Goal: Task Accomplishment & Management: Use online tool/utility

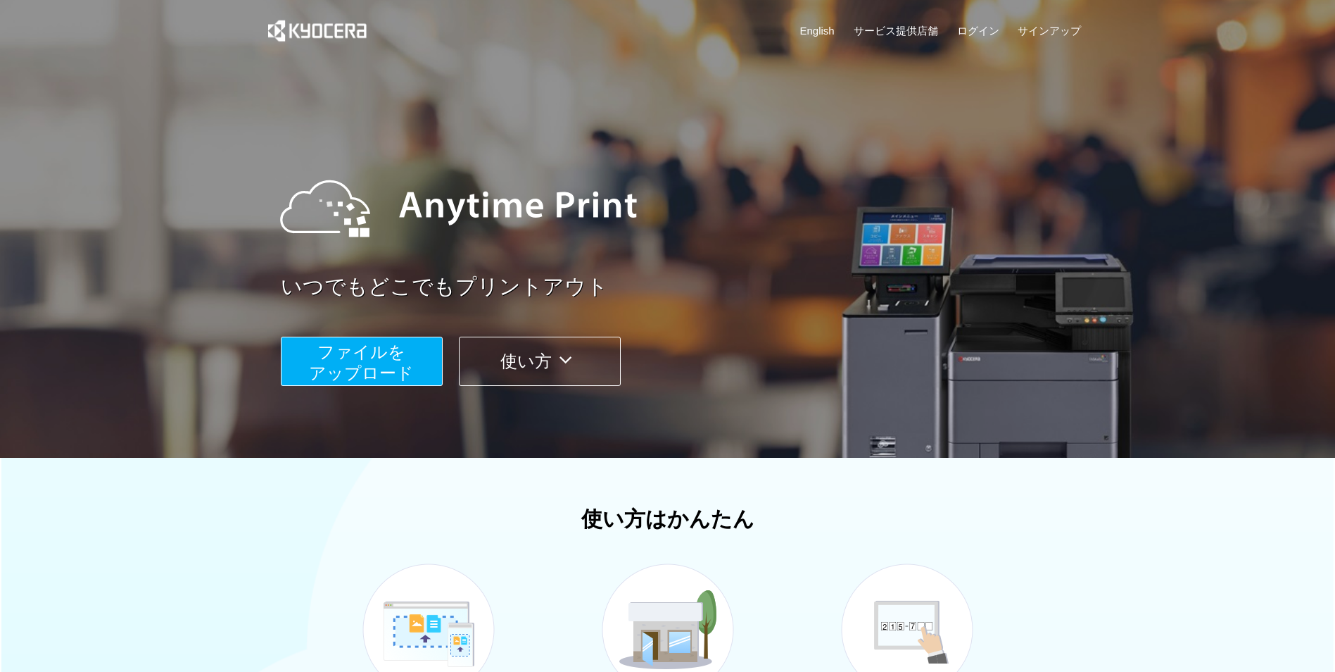
click at [344, 358] on span "ファイルを ​​アップロード" at bounding box center [361, 362] width 105 height 40
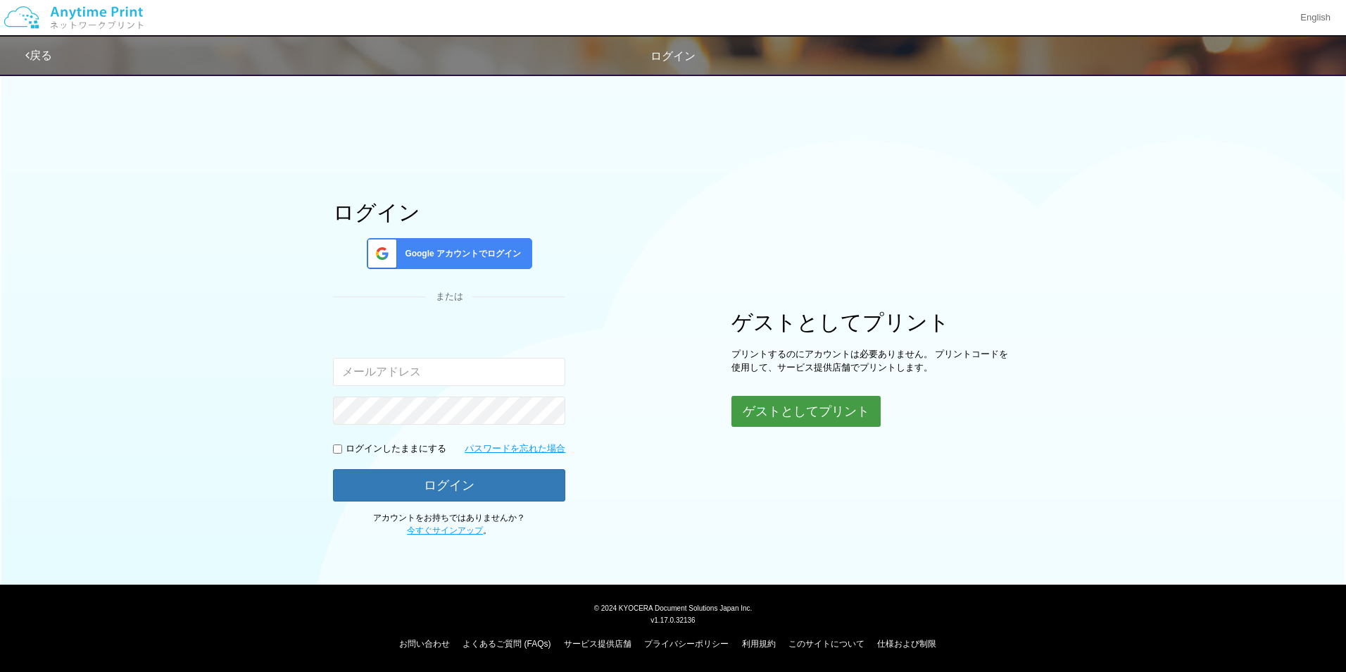
click at [812, 411] on button "ゲストとしてプリント" at bounding box center [805, 411] width 149 height 31
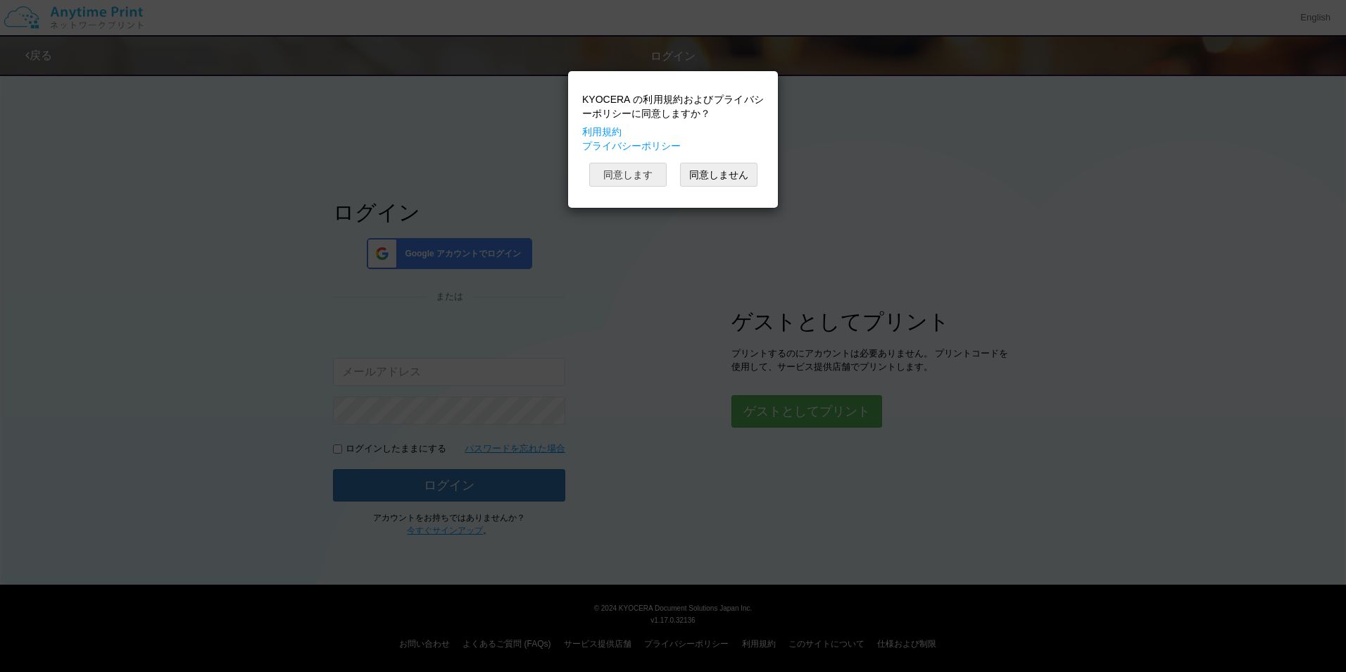
click at [621, 165] on button "同意します" at bounding box center [627, 175] width 77 height 24
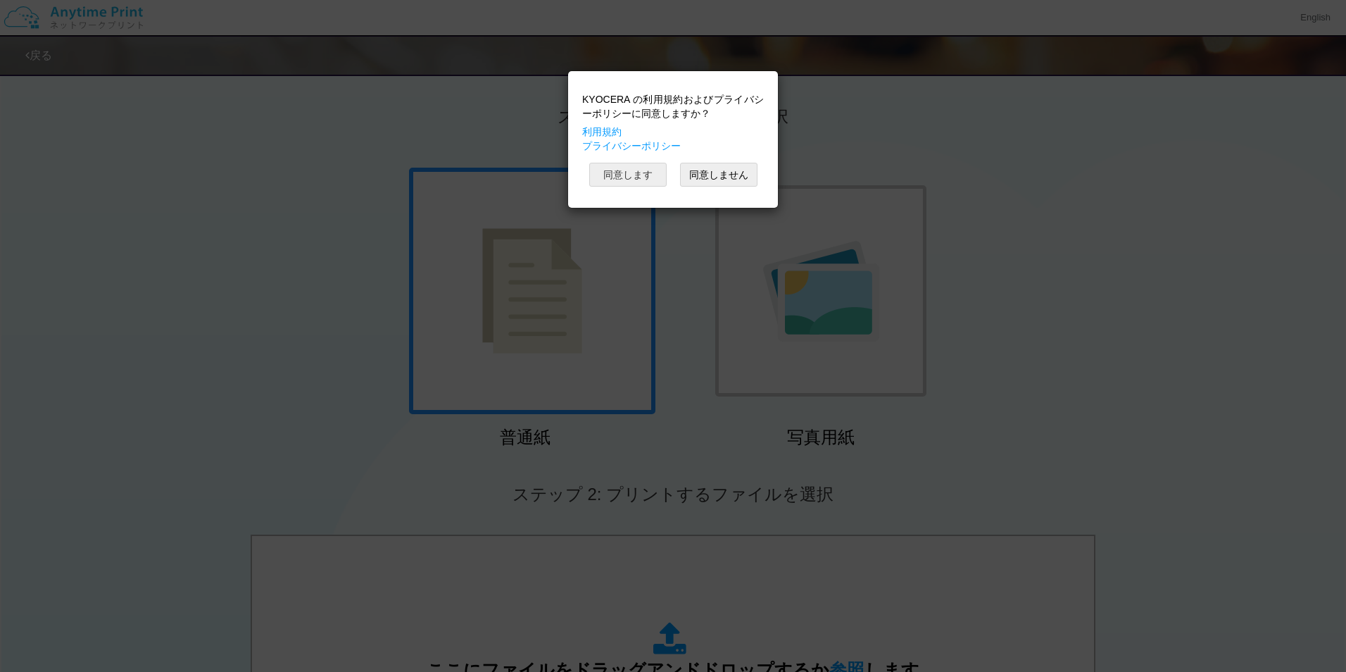
click at [613, 170] on button "同意します" at bounding box center [627, 175] width 77 height 24
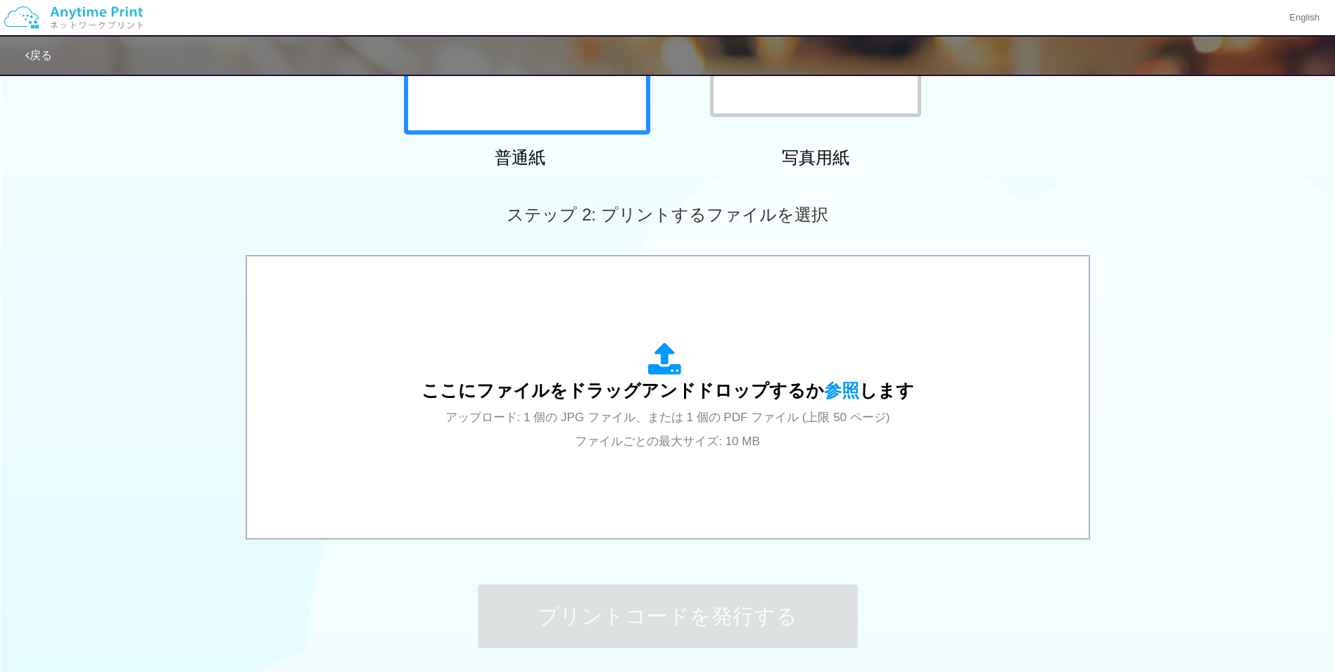
scroll to position [282, 0]
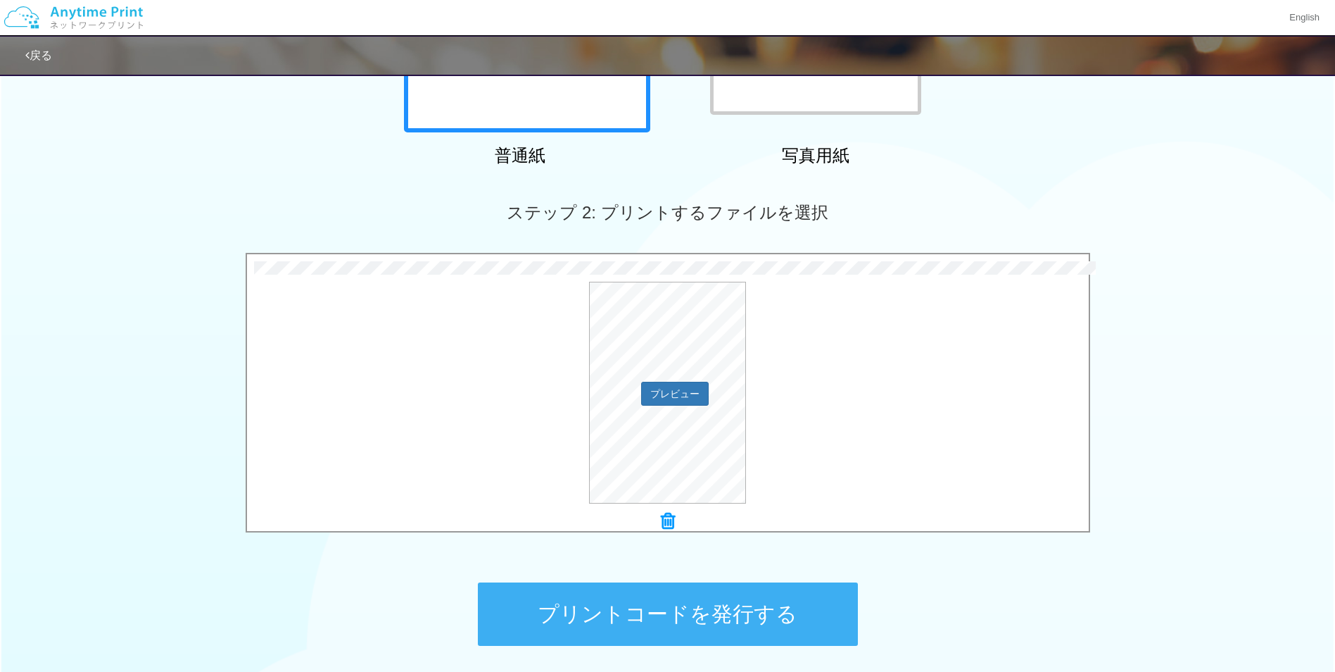
click at [929, 435] on div "プレビュー" at bounding box center [668, 393] width 842 height 222
click at [698, 608] on button "プリントコードを発行する" at bounding box center [668, 613] width 380 height 63
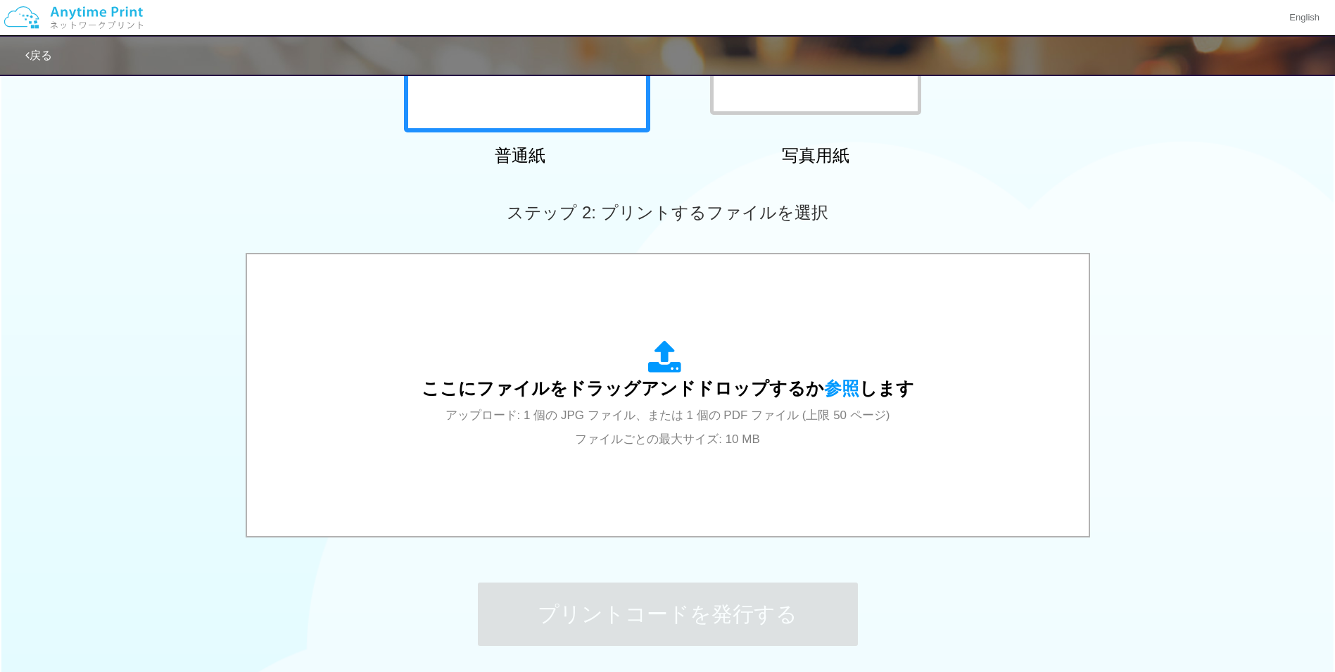
scroll to position [0, 0]
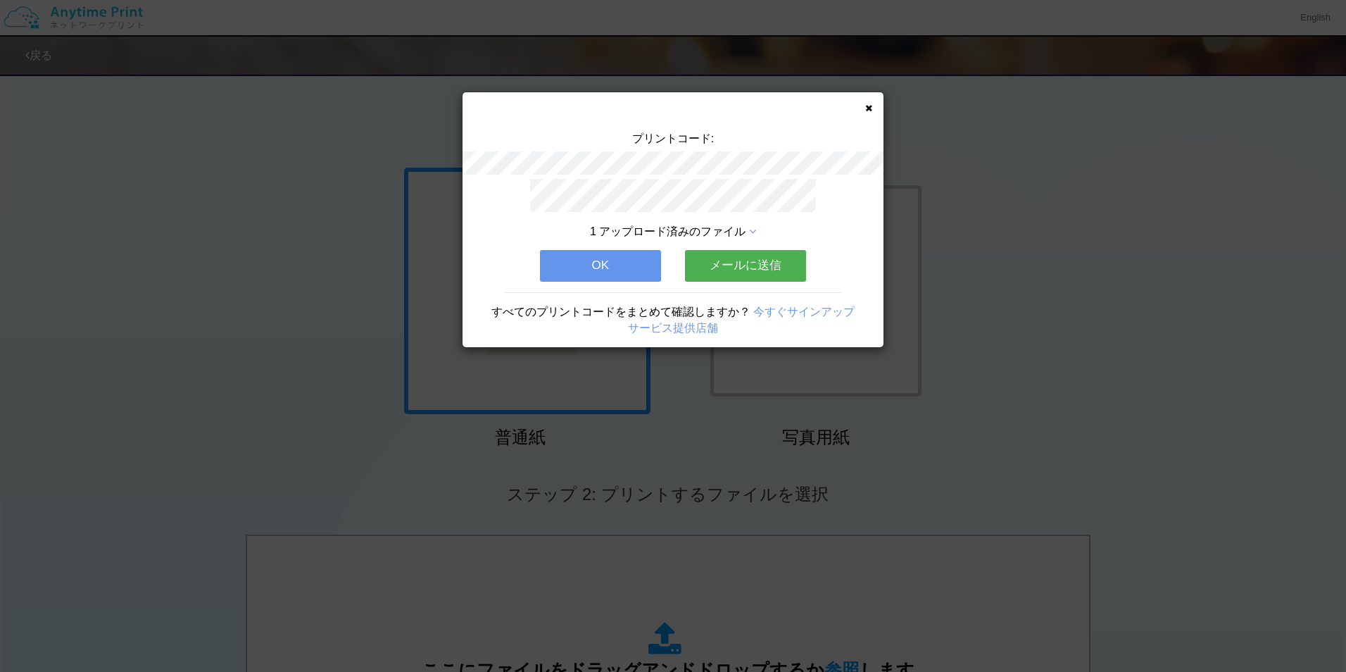
click at [610, 253] on button "OK" at bounding box center [600, 265] width 121 height 31
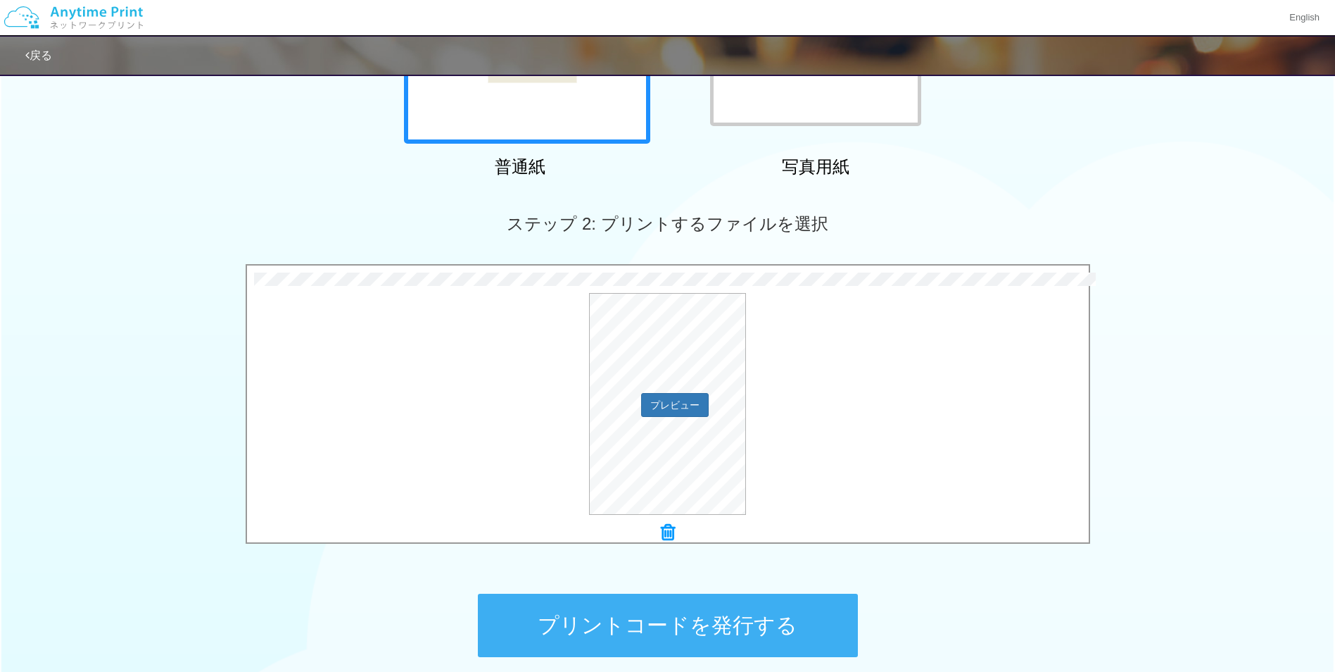
scroll to position [352, 0]
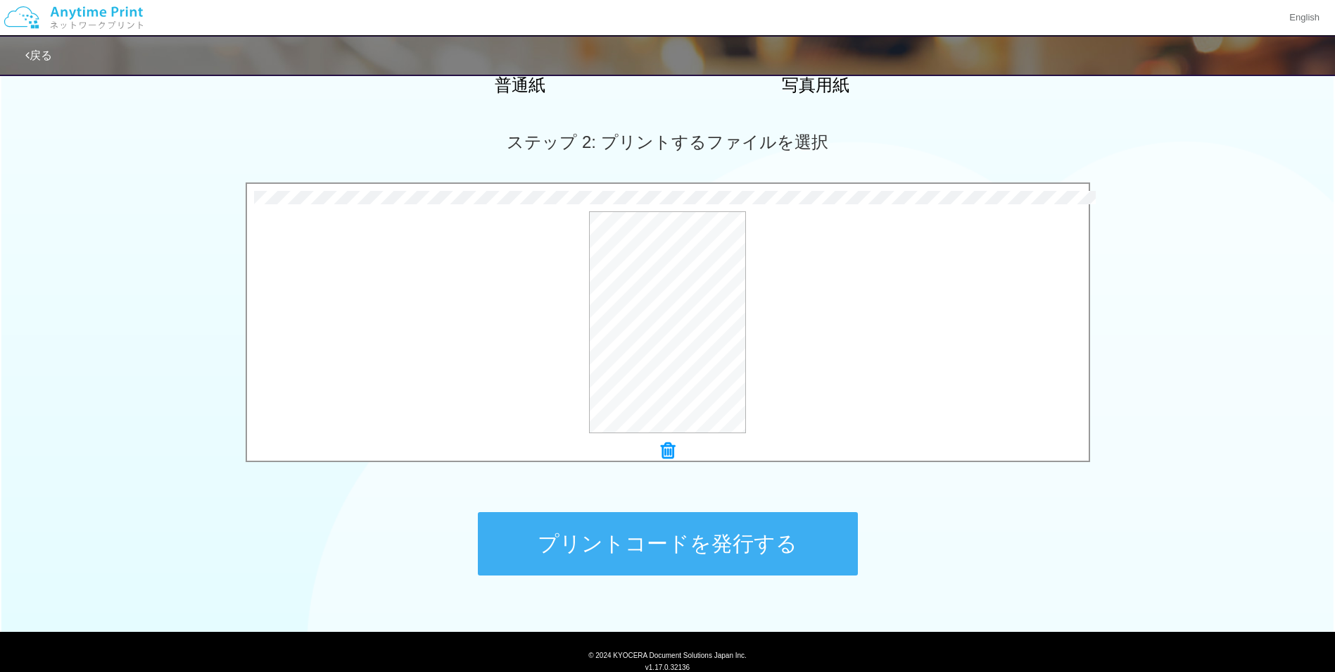
click at [661, 547] on button "プリントコードを発行する" at bounding box center [668, 543] width 380 height 63
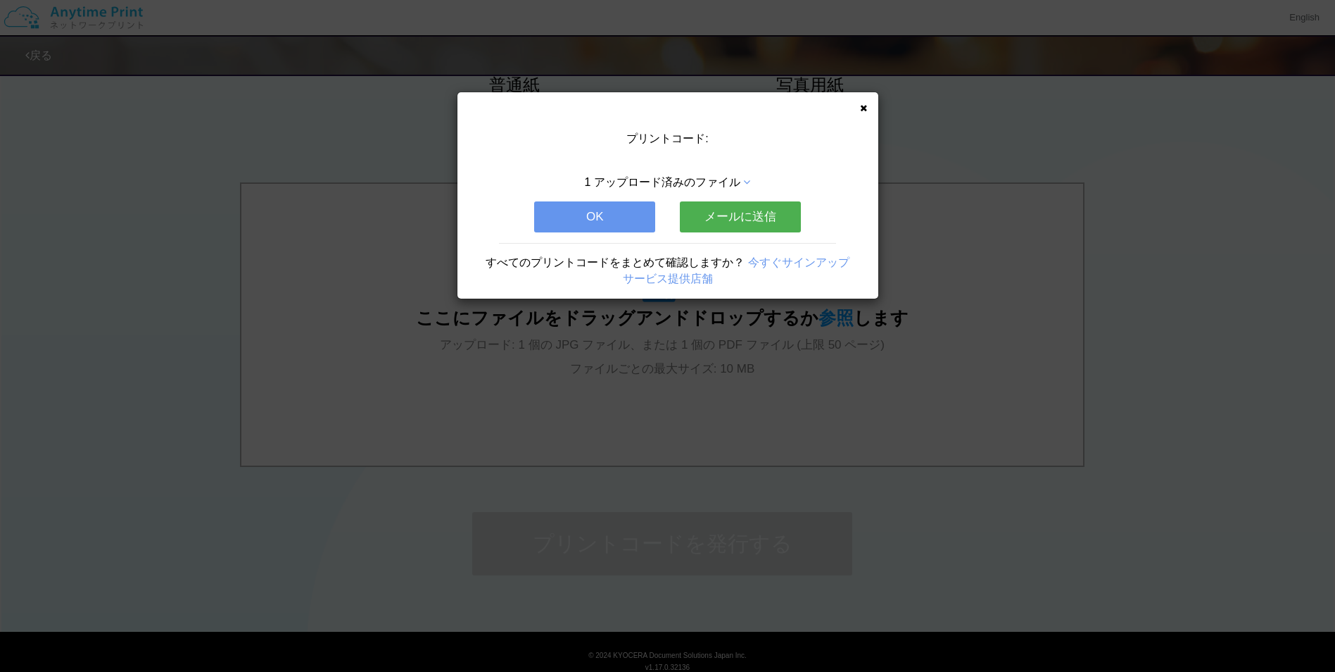
scroll to position [0, 0]
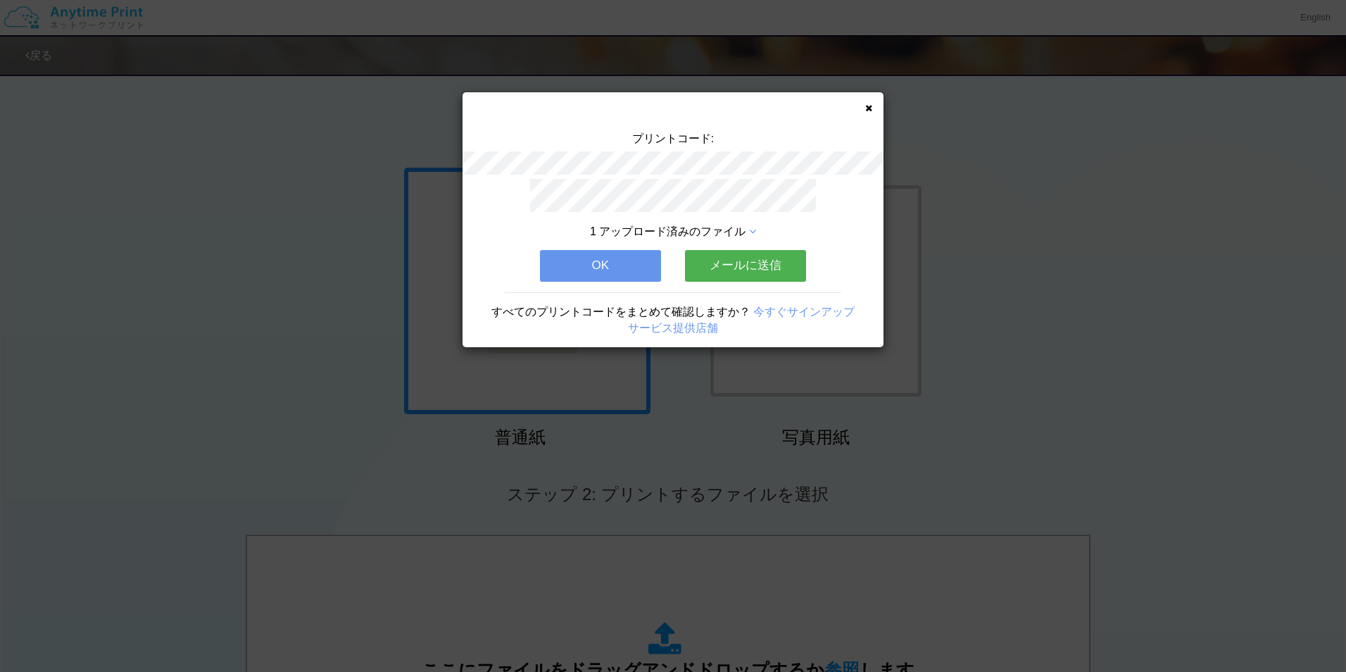
click at [862, 108] on div "プリントコード: 1 アップロード済みのファイル OK メールに送信 すべてのプリントコードをまとめて確認しますか？ 今すぐサインアップ サービス提供店舗" at bounding box center [673, 219] width 421 height 255
click at [872, 101] on div "プリントコード: 1 アップロード済みのファイル OK メールに送信 すべてのプリントコードをまとめて確認しますか？ 今すぐサインアップ サービス提供店舗" at bounding box center [673, 219] width 421 height 255
click at [865, 103] on div "プリントコード: 1 アップロード済みのファイル OK メールに送信 すべてのプリントコードをまとめて確認しますか？ 今すぐサインアップ サービス提供店舗" at bounding box center [673, 219] width 421 height 255
click at [868, 107] on icon at bounding box center [868, 107] width 7 height 9
